Goal: Check status: Check status

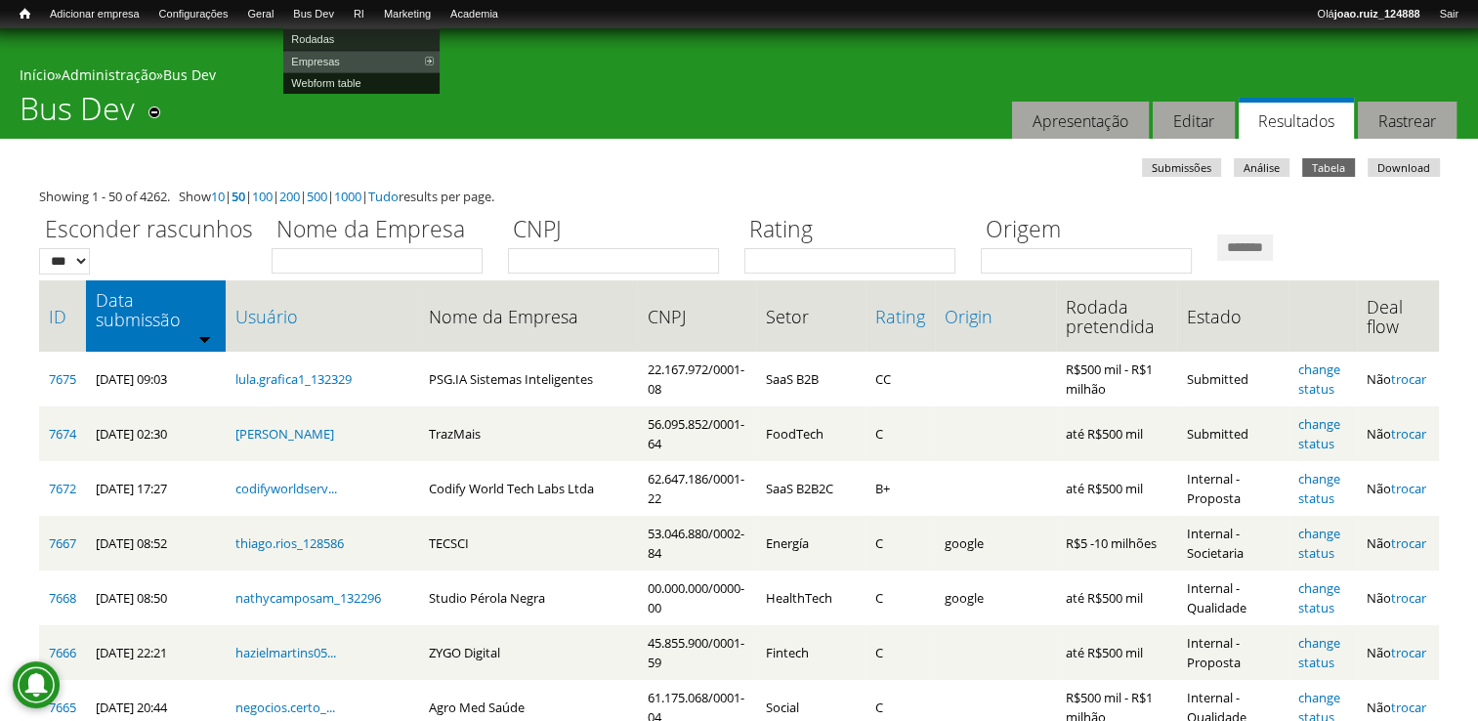
click at [366, 77] on link "Webform table" at bounding box center [361, 82] width 156 height 21
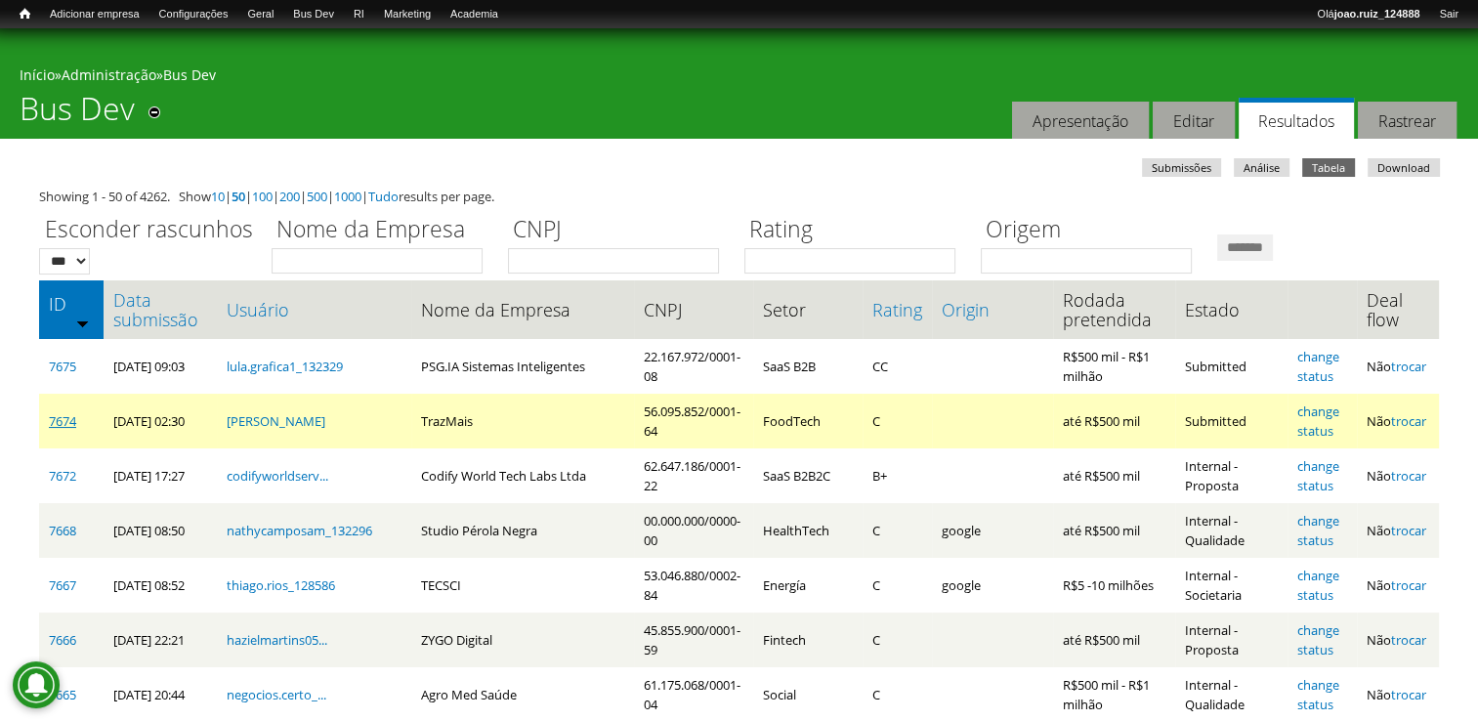
click at [62, 420] on link "7674" at bounding box center [62, 421] width 27 height 18
